Goal: Task Accomplishment & Management: Manage account settings

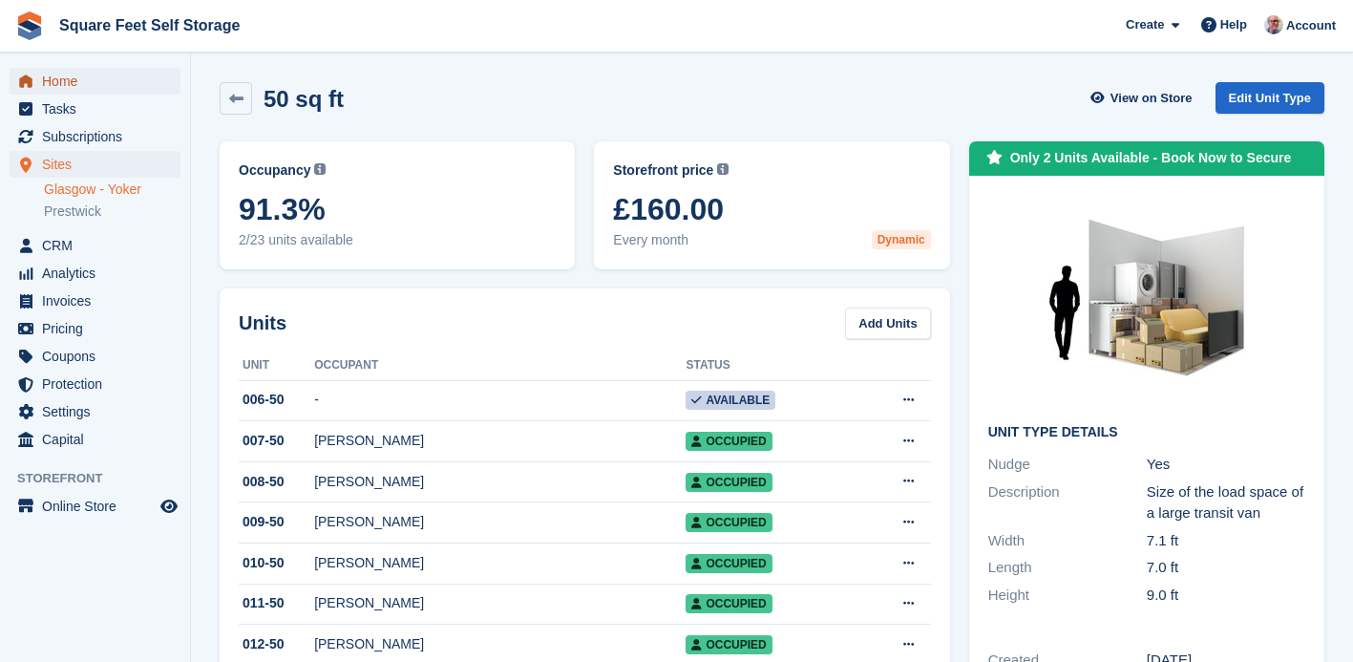
click at [70, 82] on span "Home" at bounding box center [99, 81] width 115 height 27
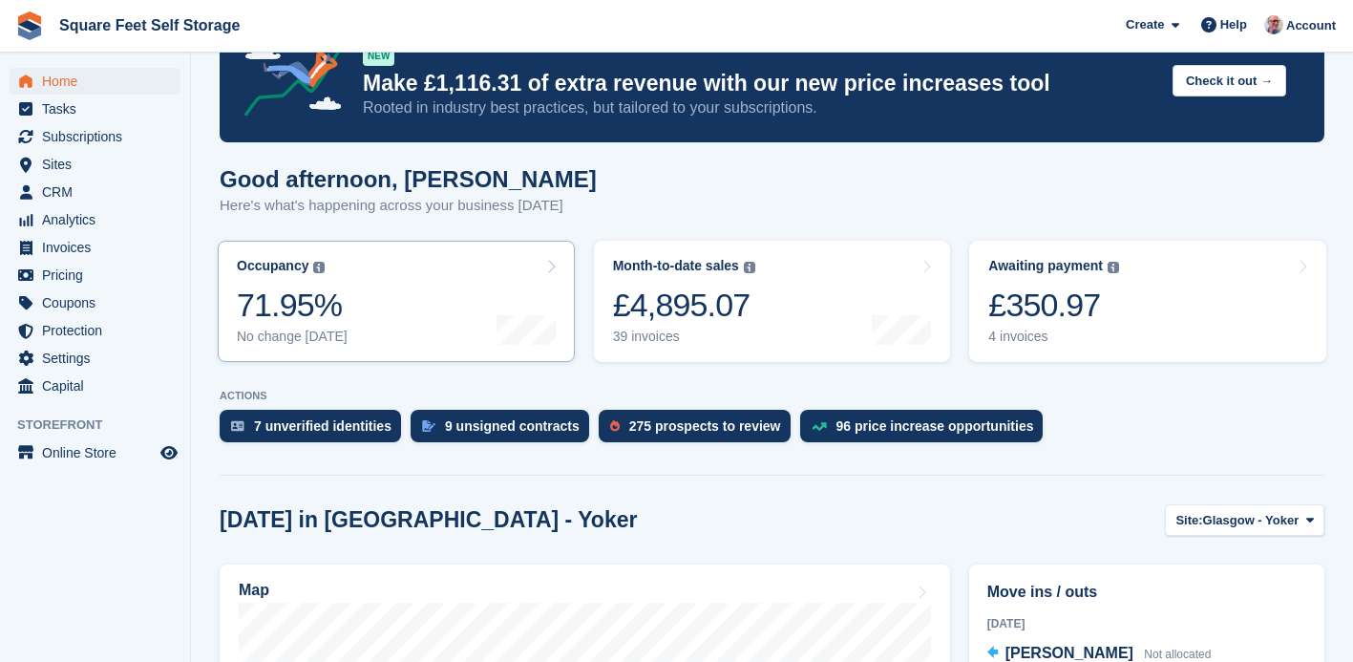
scroll to position [60, 0]
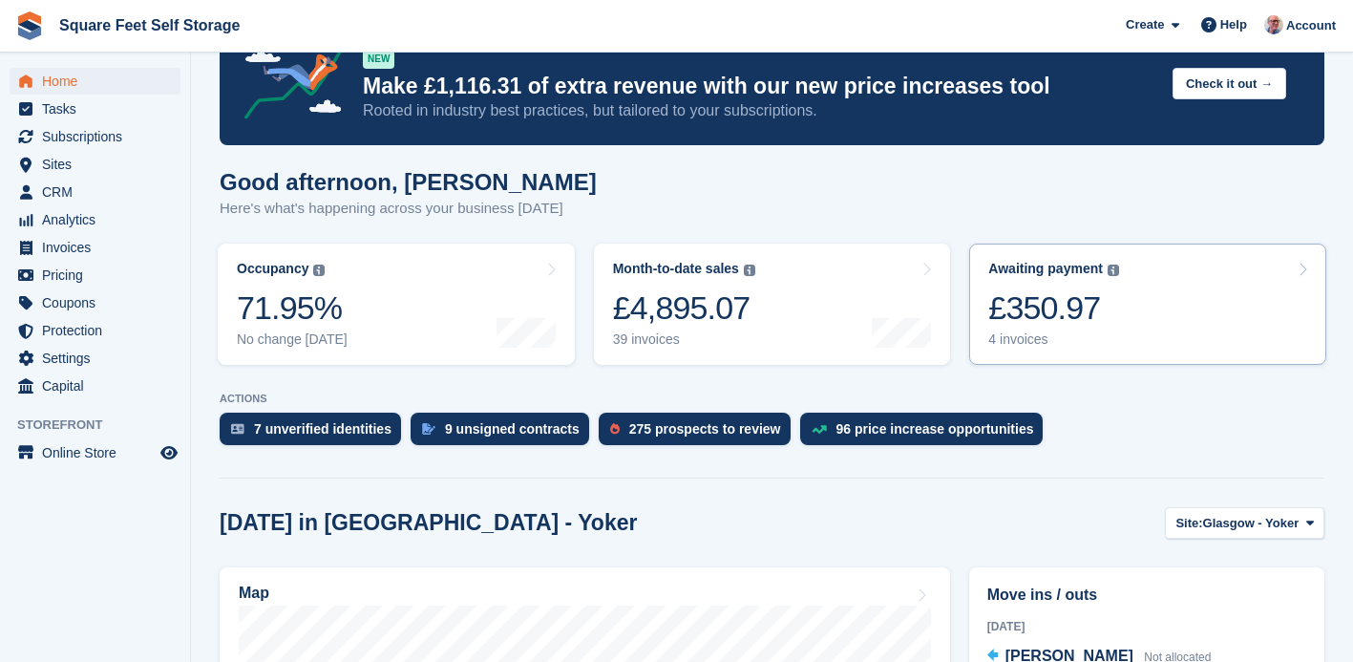
click at [1037, 321] on div "£350.97" at bounding box center [1053, 307] width 131 height 39
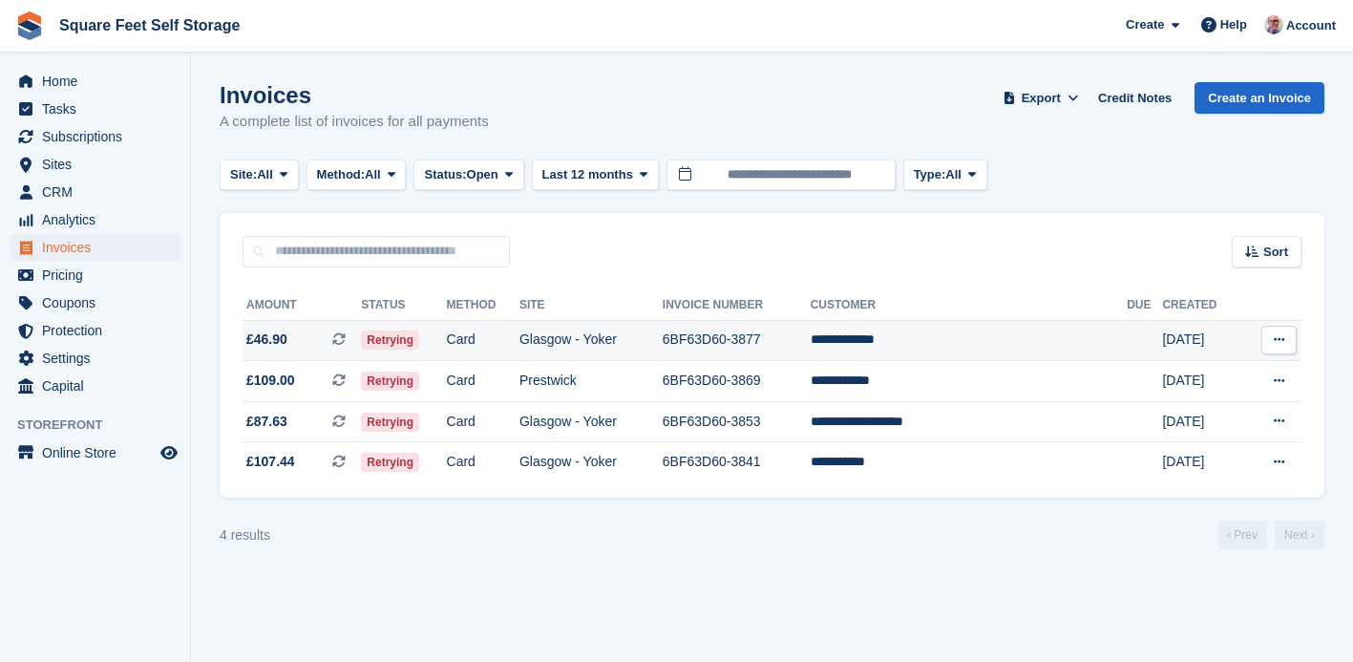
click at [403, 340] on span "Retrying" at bounding box center [390, 339] width 58 height 19
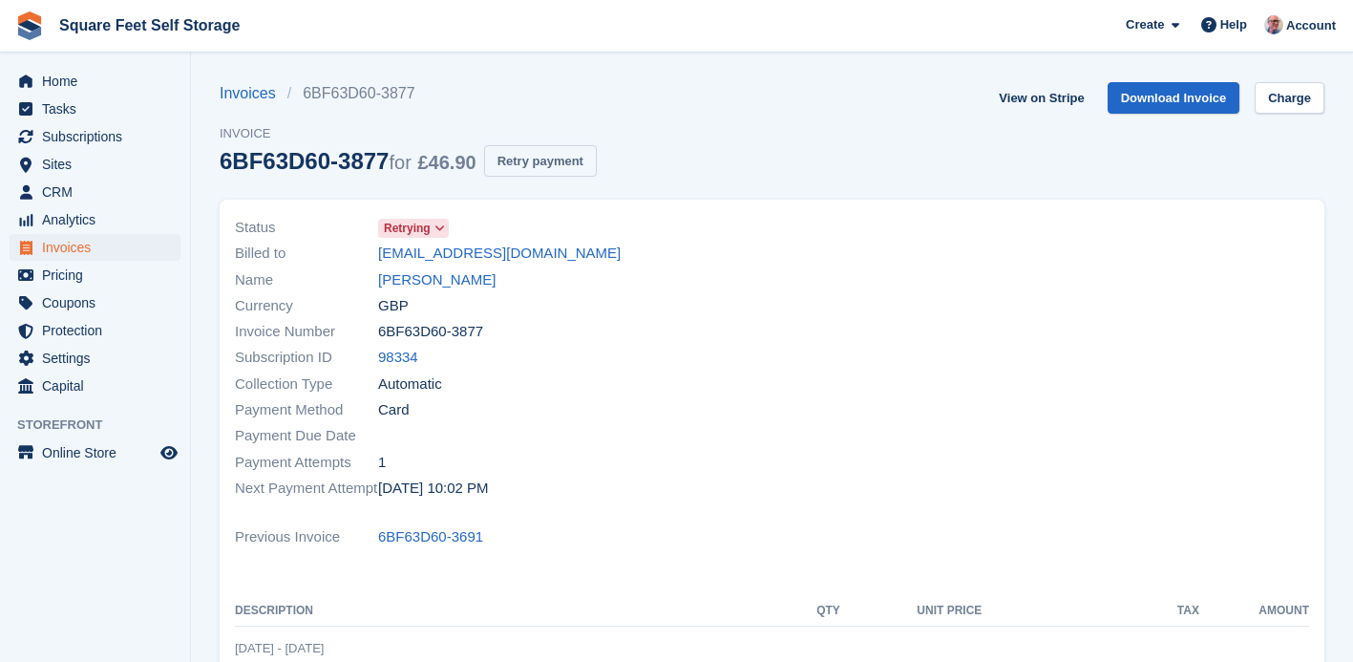
click at [577, 165] on button "Retry payment" at bounding box center [540, 161] width 113 height 32
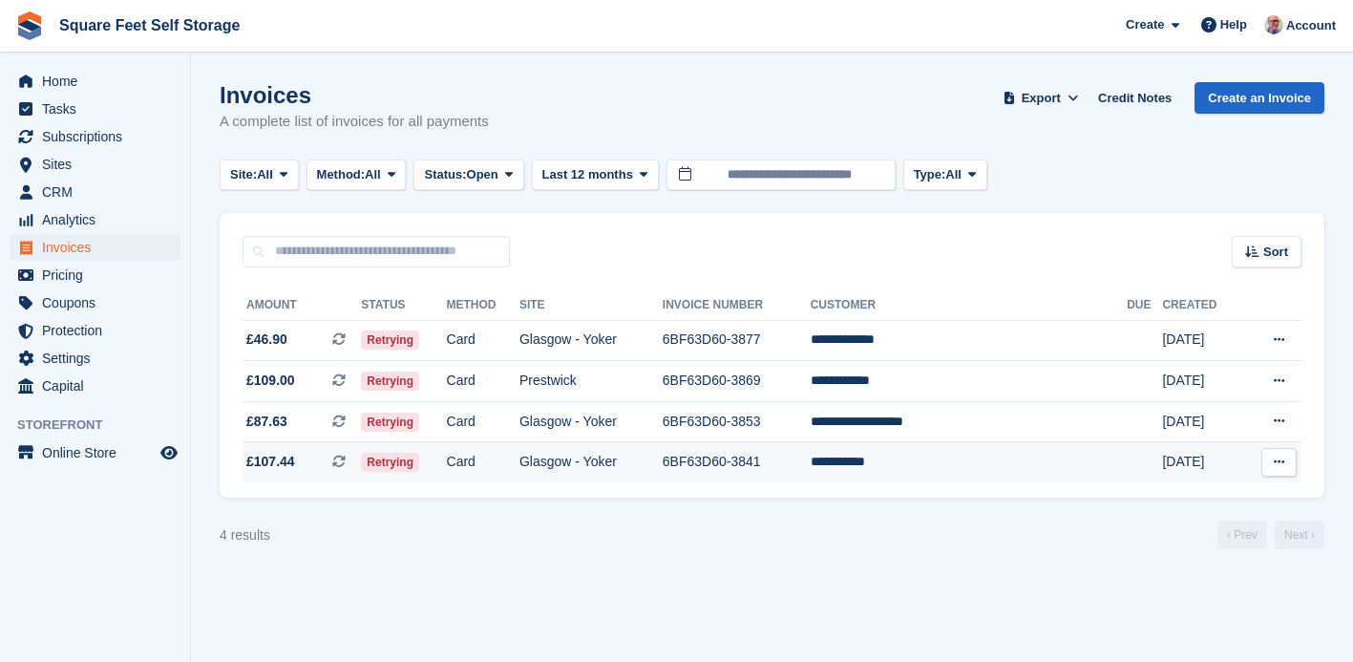
click at [446, 460] on td "Retrying" at bounding box center [403, 462] width 85 height 40
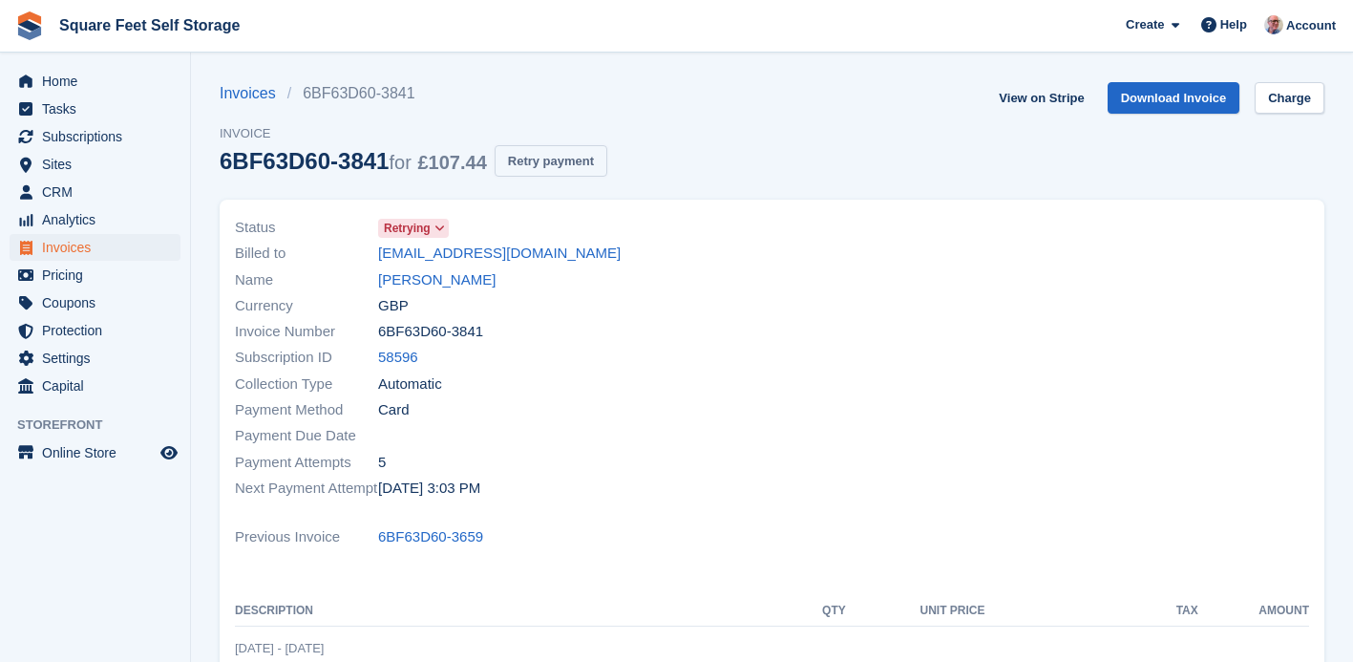
click at [542, 165] on button "Retry payment" at bounding box center [551, 161] width 113 height 32
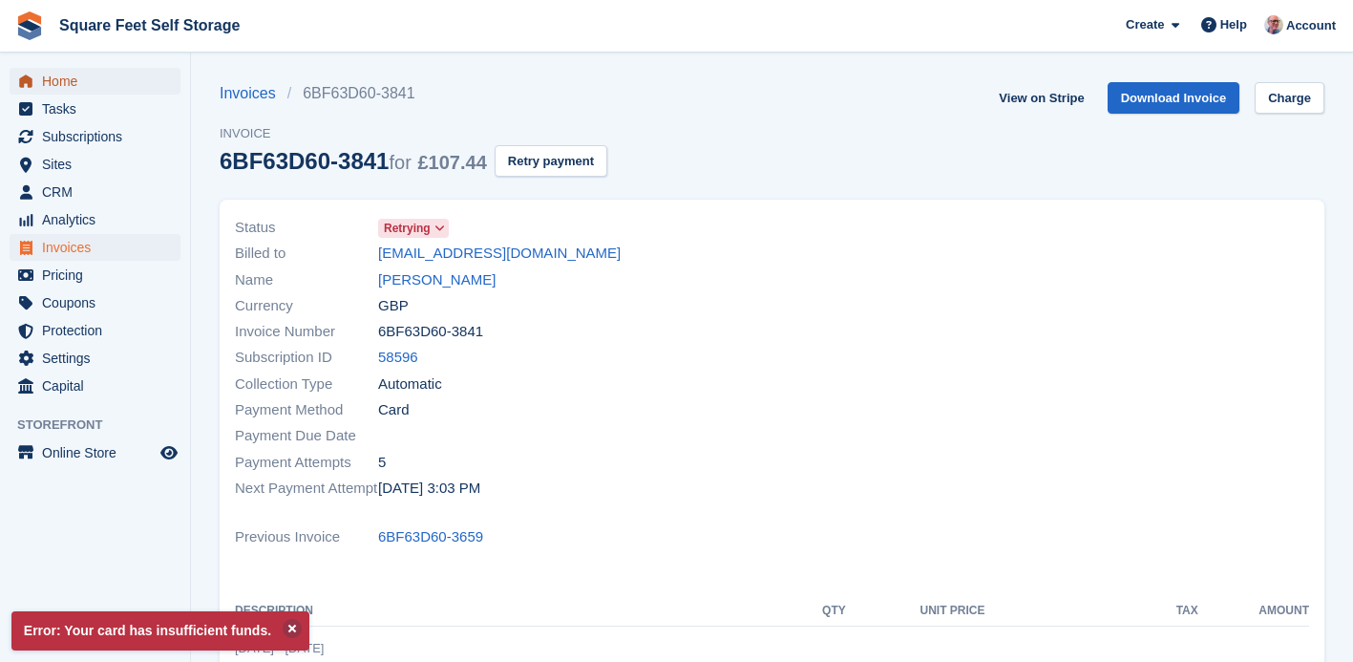
click at [64, 75] on span "Home" at bounding box center [99, 81] width 115 height 27
